Goal: Find specific page/section: Find specific page/section

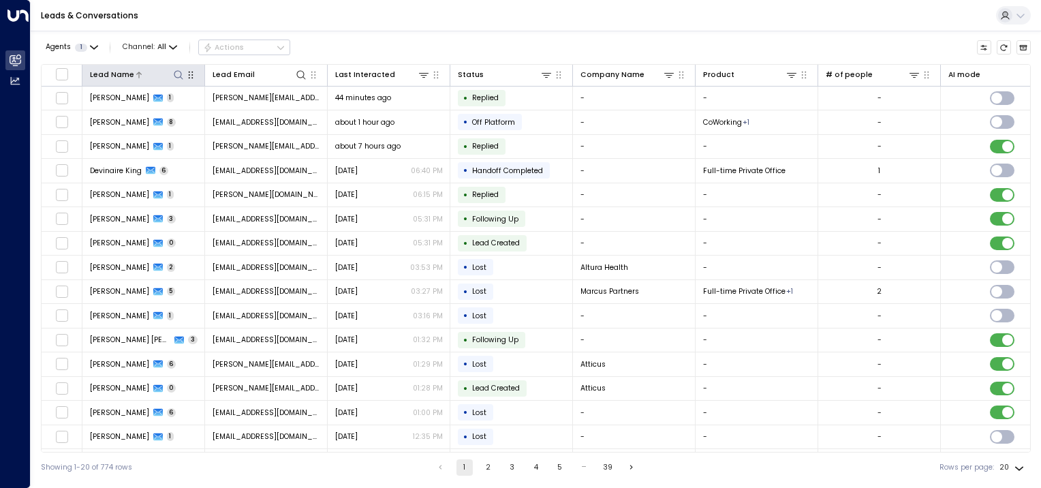
click at [177, 73] on icon at bounding box center [178, 75] width 11 height 11
type input "****"
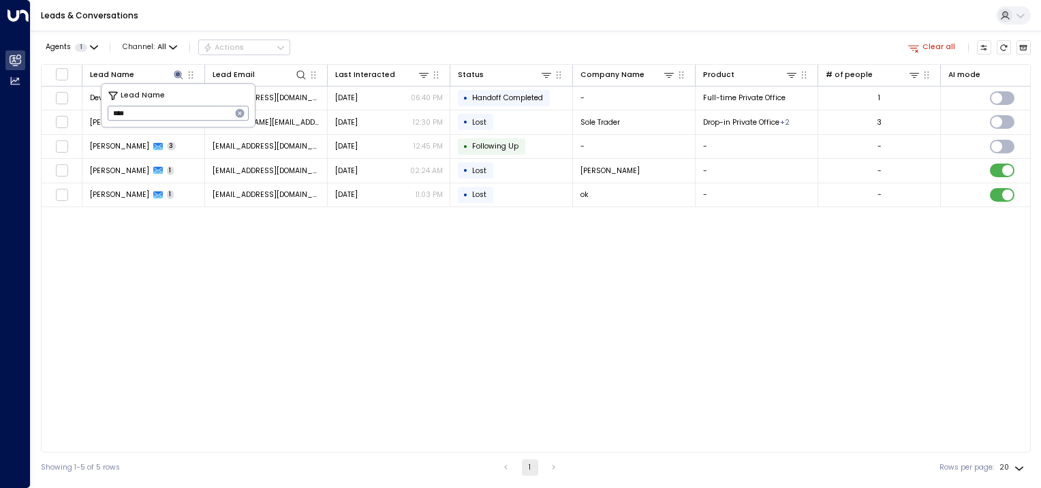
click at [181, 298] on div "Lead Name Lead Email Last Interacted Status Company Name Product # of people AI…" at bounding box center [536, 258] width 990 height 388
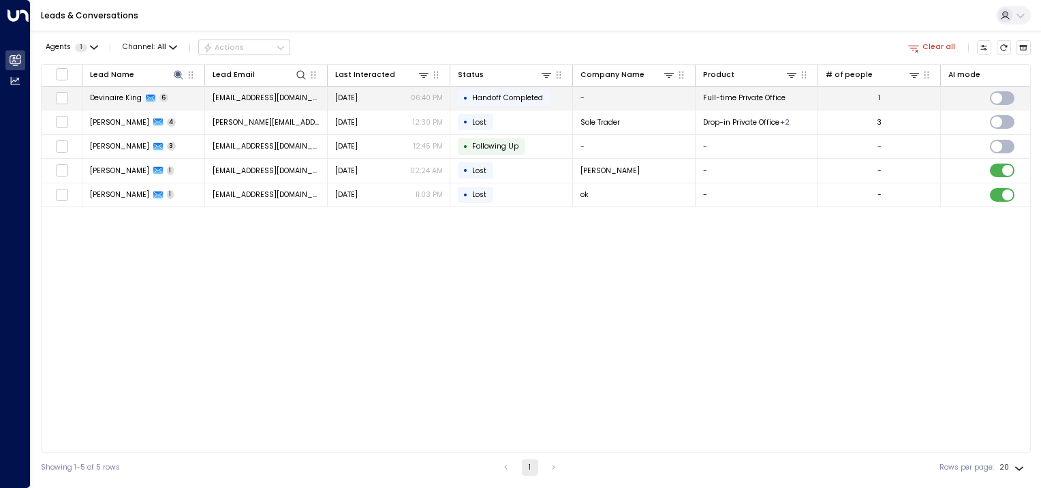
click at [116, 95] on span "Devinaire King" at bounding box center [116, 98] width 52 height 10
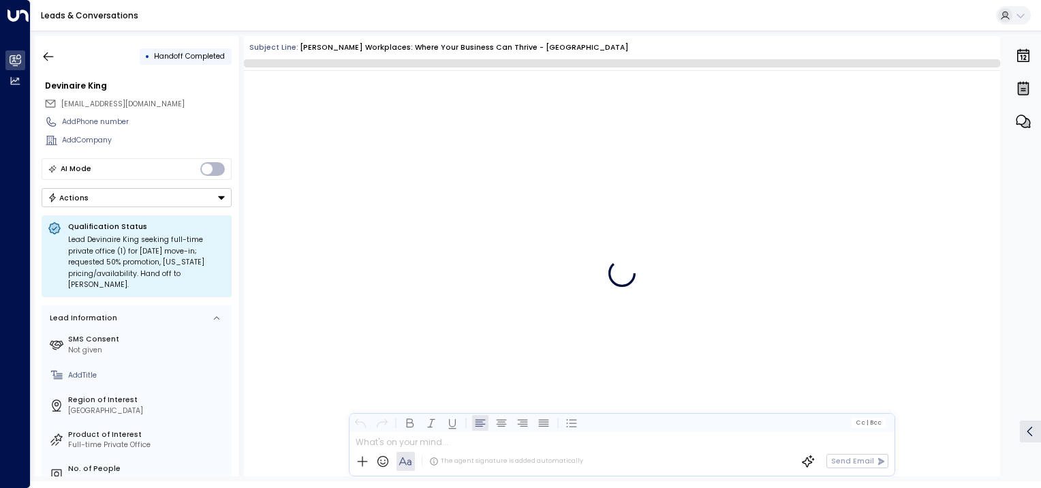
scroll to position [2898, 0]
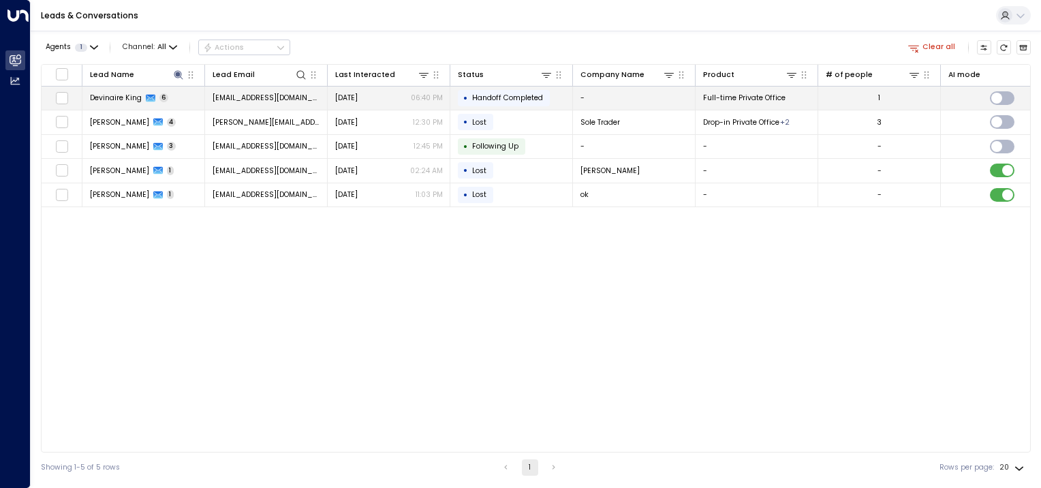
click at [110, 94] on span "Devinaire King" at bounding box center [116, 98] width 52 height 10
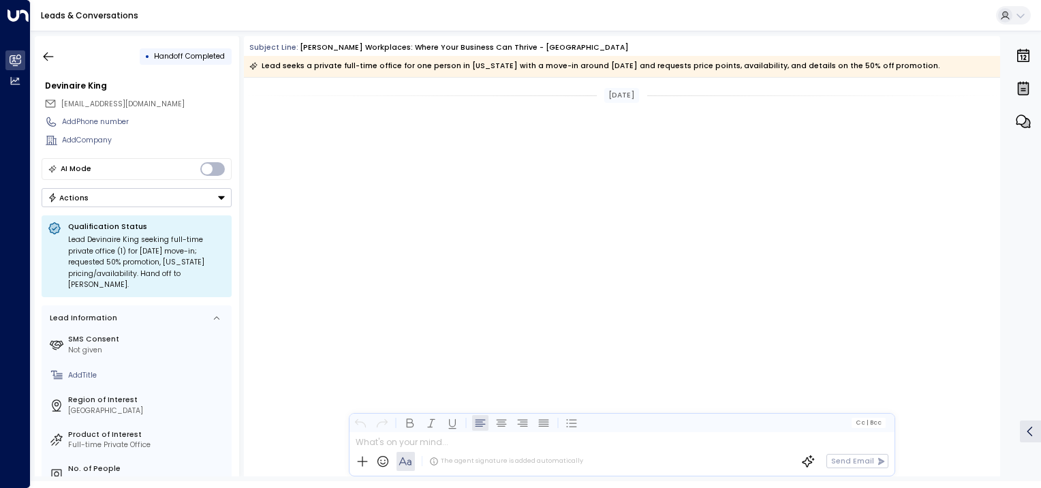
scroll to position [2936, 0]
